Goal: Task Accomplishment & Management: Manage account settings

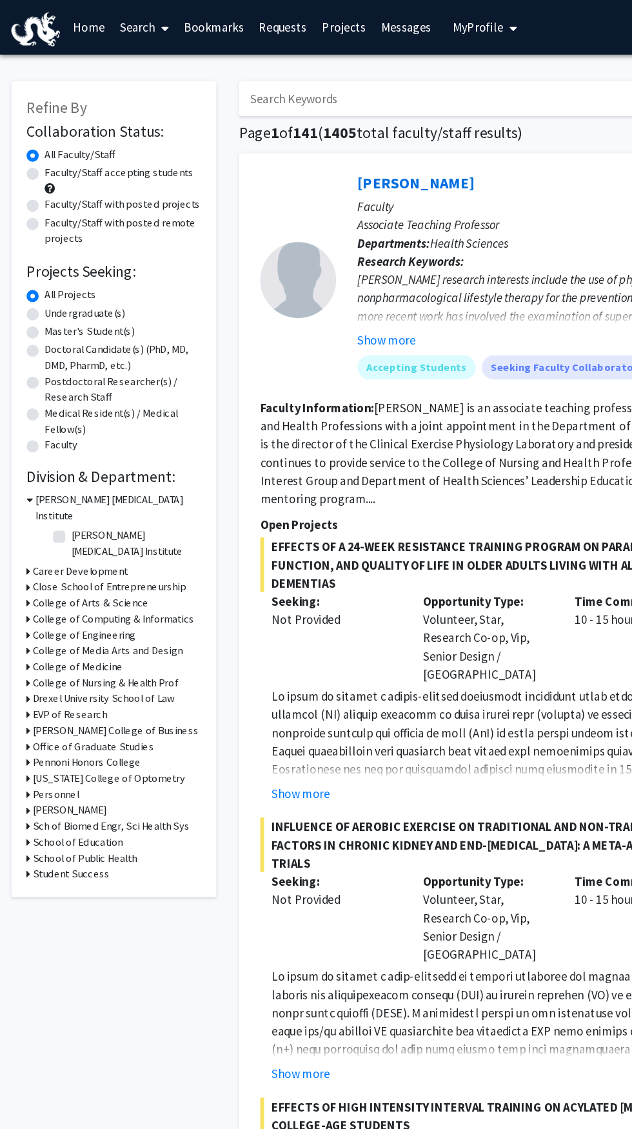
click at [433, 25] on icon "My profile dropdown to access profile and logout" at bounding box center [436, 24] width 6 height 10
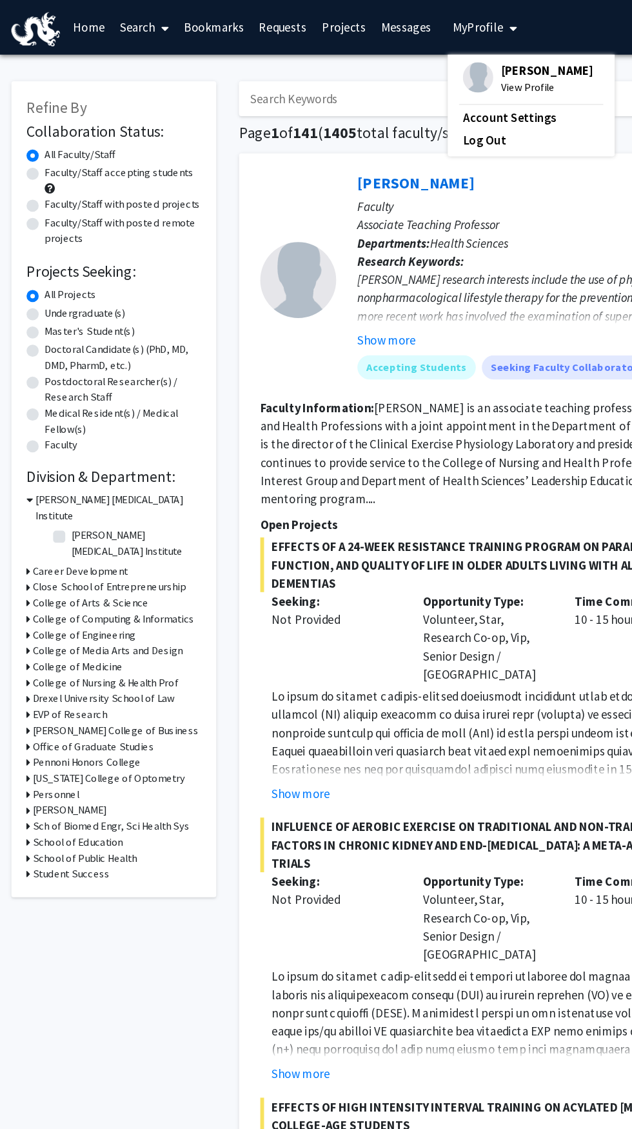
click at [463, 60] on span "[PERSON_NAME]" at bounding box center [465, 60] width 78 height 14
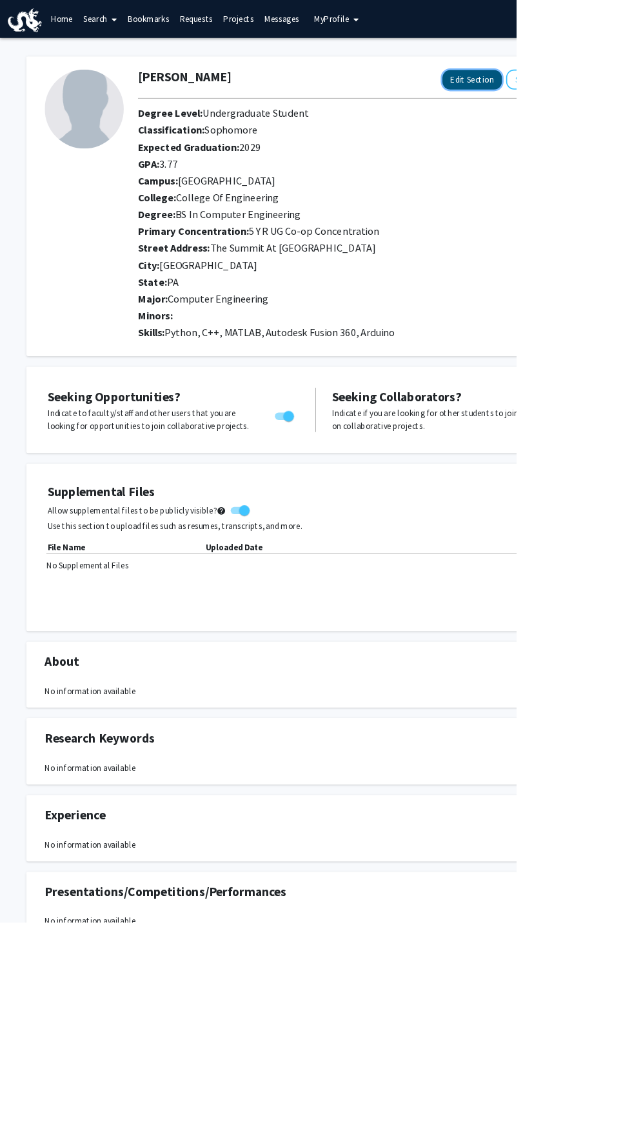
click at [588, 86] on button "Edit Section" at bounding box center [578, 98] width 73 height 24
select select "sophomore"
select select
select select "[GEOGRAPHIC_DATA]"
select select "College of Engineering"
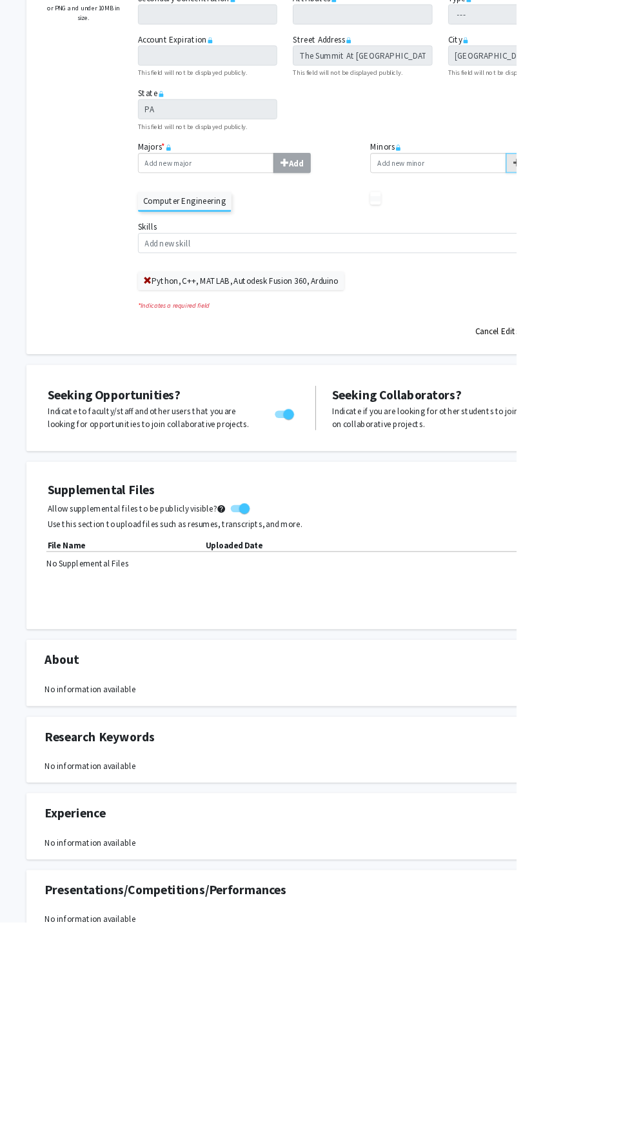
scroll to position [317, 0]
